Goal: Task Accomplishment & Management: Manage account settings

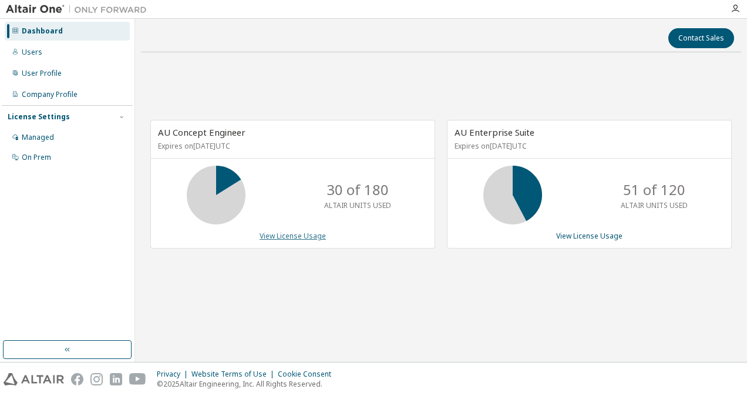
click at [310, 237] on link "View License Usage" at bounding box center [292, 236] width 66 height 10
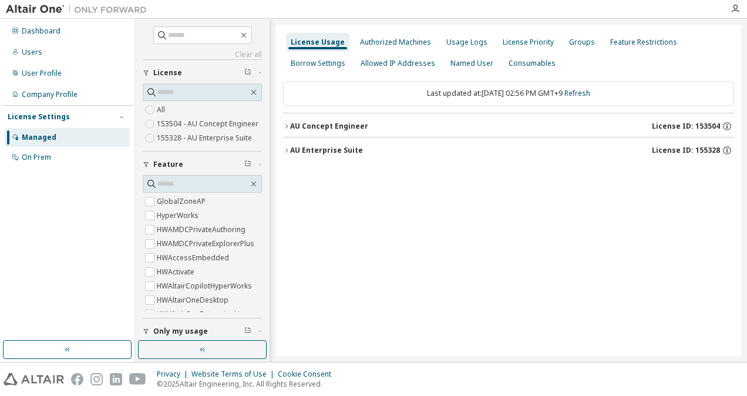
click at [309, 123] on div "AU Concept Engineer" at bounding box center [329, 126] width 78 height 9
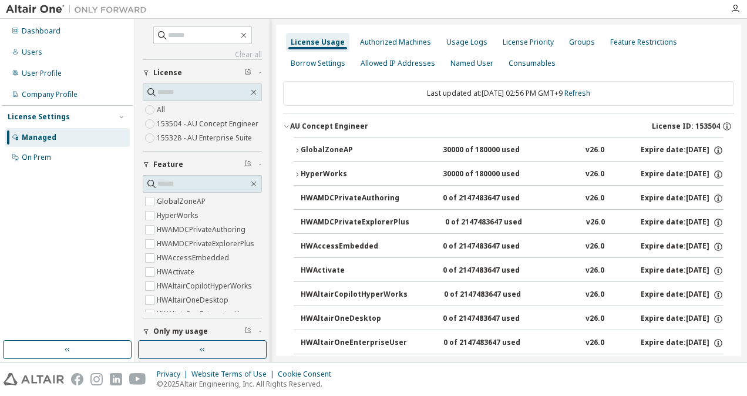
click at [313, 145] on div "GlobalZoneAP" at bounding box center [354, 150] width 106 height 11
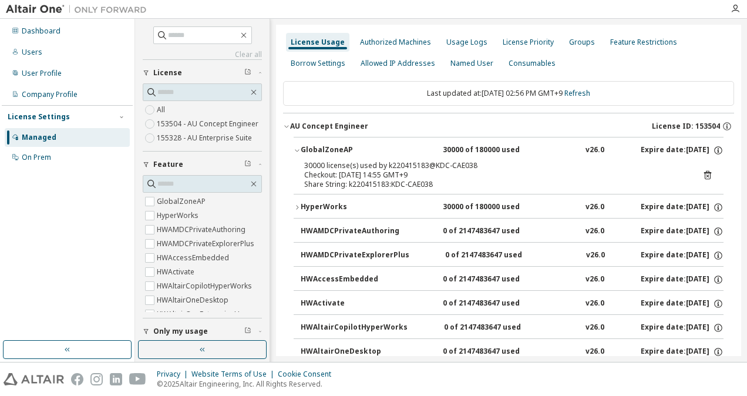
click at [313, 145] on div "GlobalZoneAP" at bounding box center [354, 150] width 106 height 11
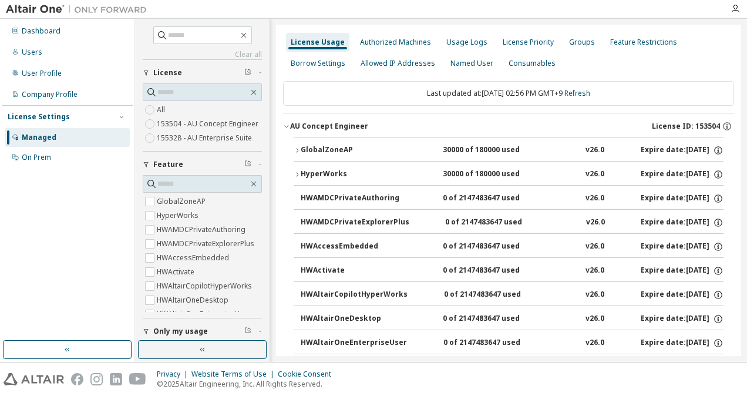
click at [323, 123] on div "AU Concept Engineer" at bounding box center [329, 126] width 78 height 9
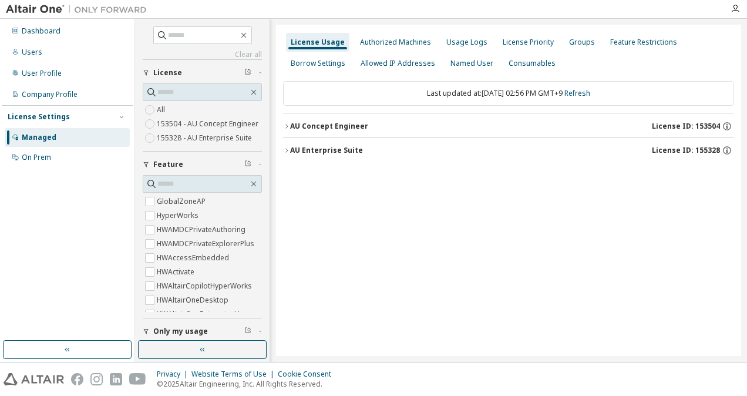
click at [328, 147] on div "AU Enterprise Suite" at bounding box center [326, 150] width 73 height 9
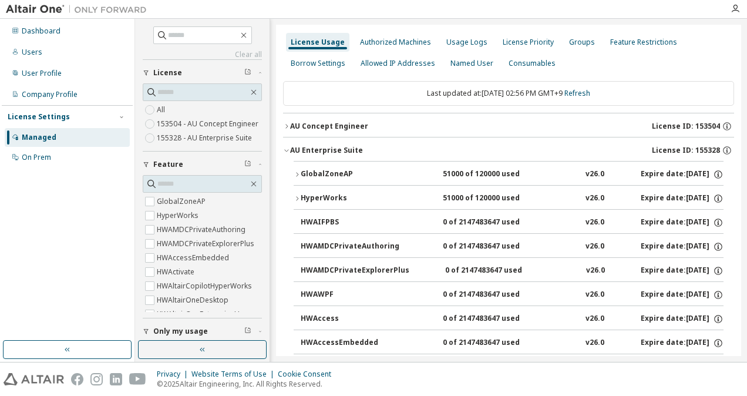
click at [332, 167] on button "GlobalZoneAP 51000 of 120000 used v26.0 Expire date: 2025-10-21" at bounding box center [509, 174] width 430 height 26
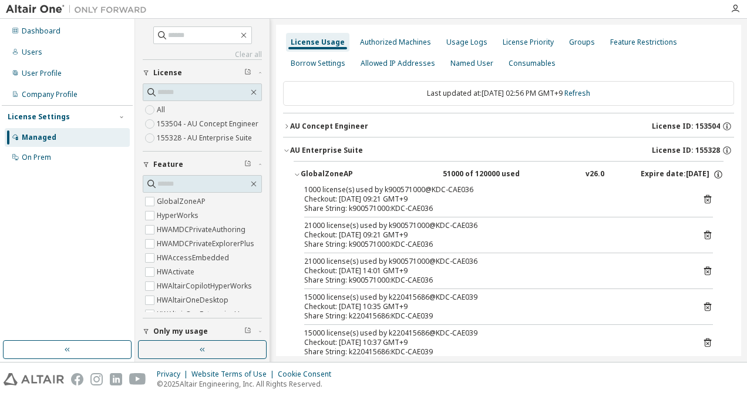
click at [313, 149] on div "AU Enterprise Suite" at bounding box center [326, 150] width 73 height 9
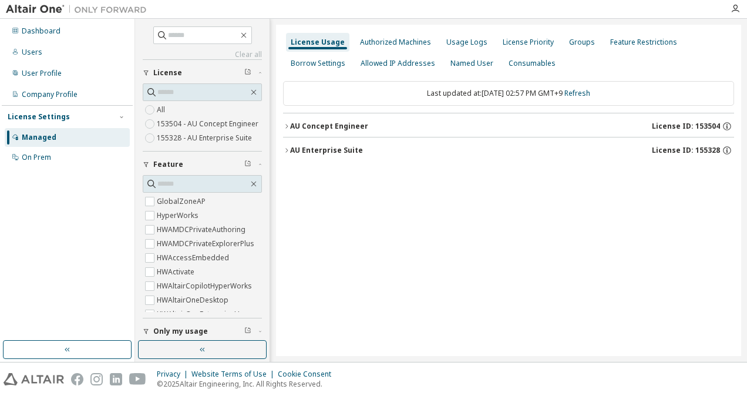
click at [313, 120] on button "AU Concept Engineer License ID: 153504" at bounding box center [508, 126] width 451 height 26
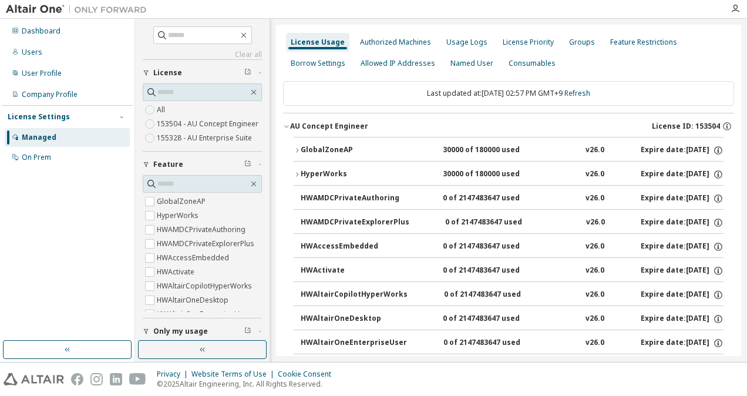
click at [322, 149] on div "GlobalZoneAP" at bounding box center [354, 150] width 106 height 11
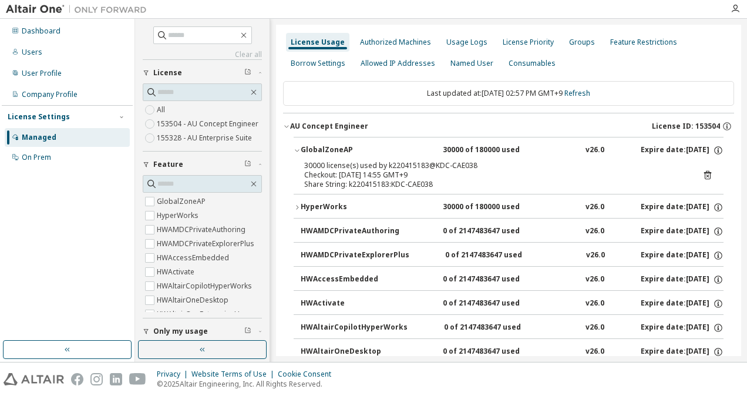
click at [322, 149] on div "GlobalZoneAP" at bounding box center [354, 150] width 106 height 11
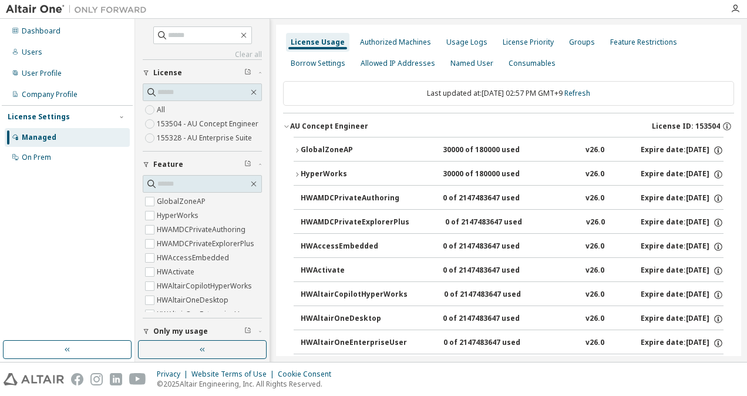
click at [322, 149] on div "GlobalZoneAP" at bounding box center [354, 150] width 106 height 11
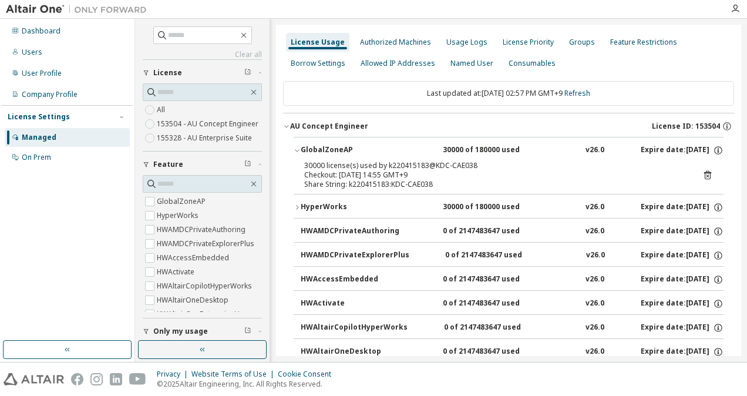
click at [322, 149] on div "GlobalZoneAP" at bounding box center [354, 150] width 106 height 11
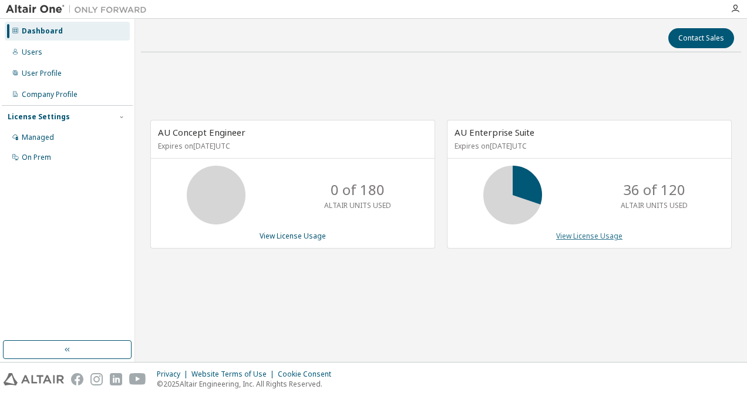
click at [601, 234] on link "View License Usage" at bounding box center [589, 236] width 66 height 10
